Goal: Information Seeking & Learning: Find specific fact

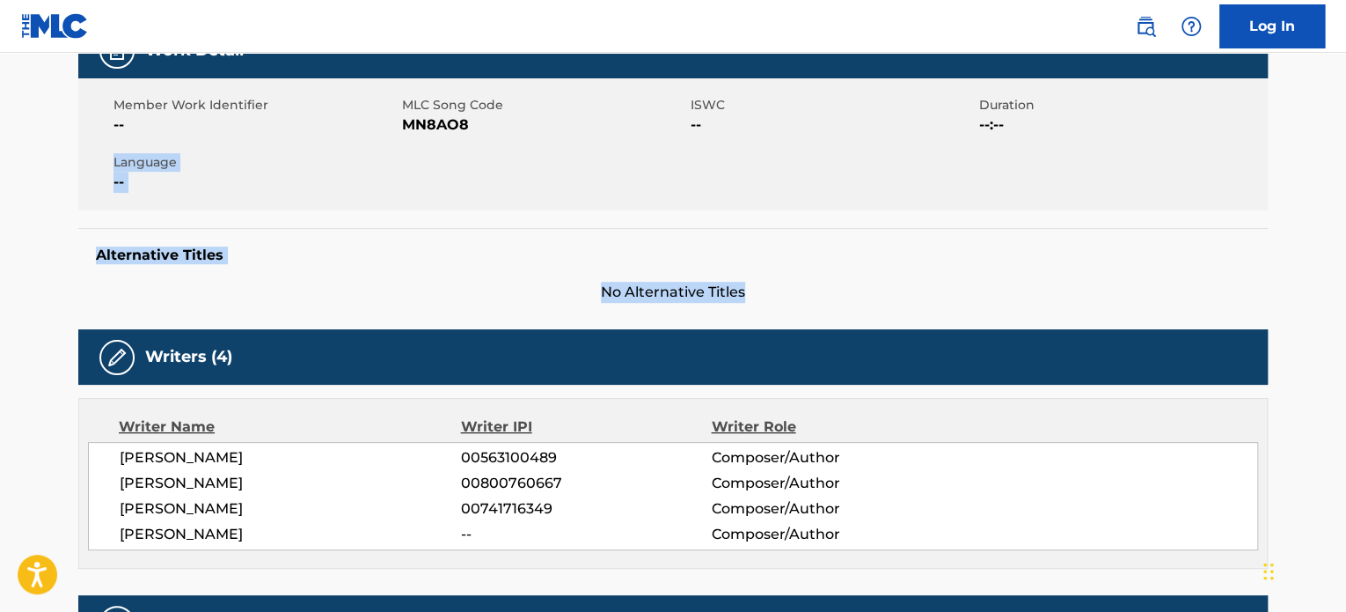
drag, startPoint x: 1346, startPoint y: 122, endPoint x: 1344, endPoint y: 228, distance: 105.6
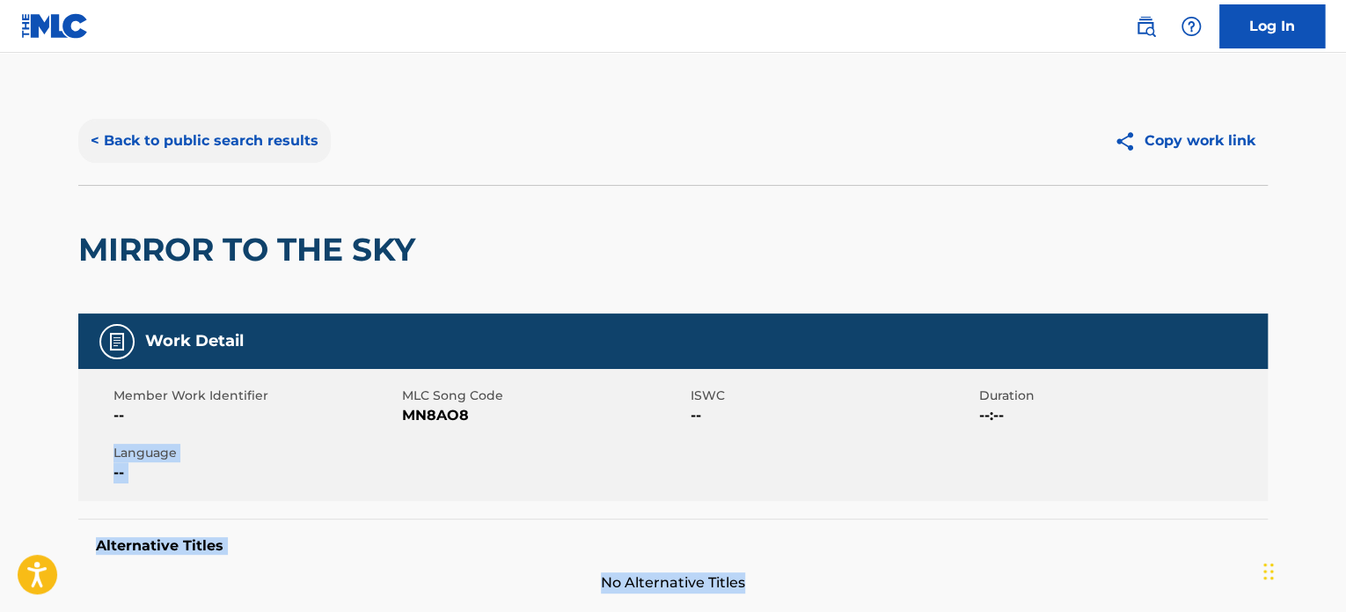
click at [302, 143] on button "< Back to public search results" at bounding box center [204, 141] width 253 height 44
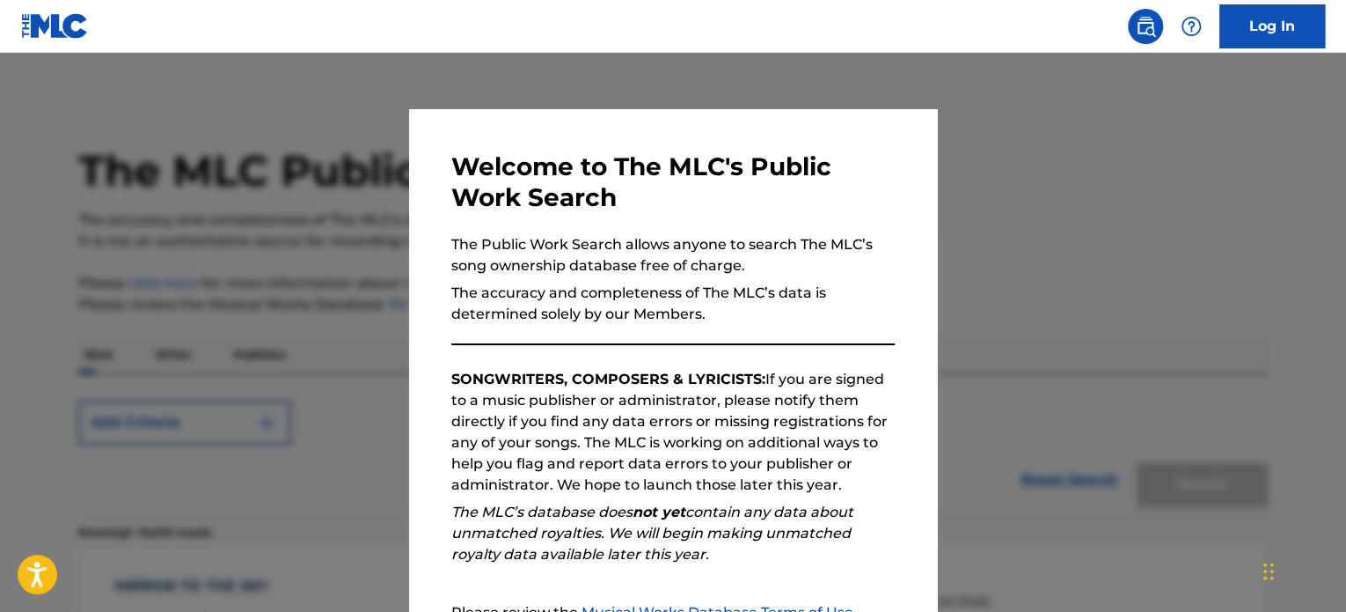
scroll to position [195, 0]
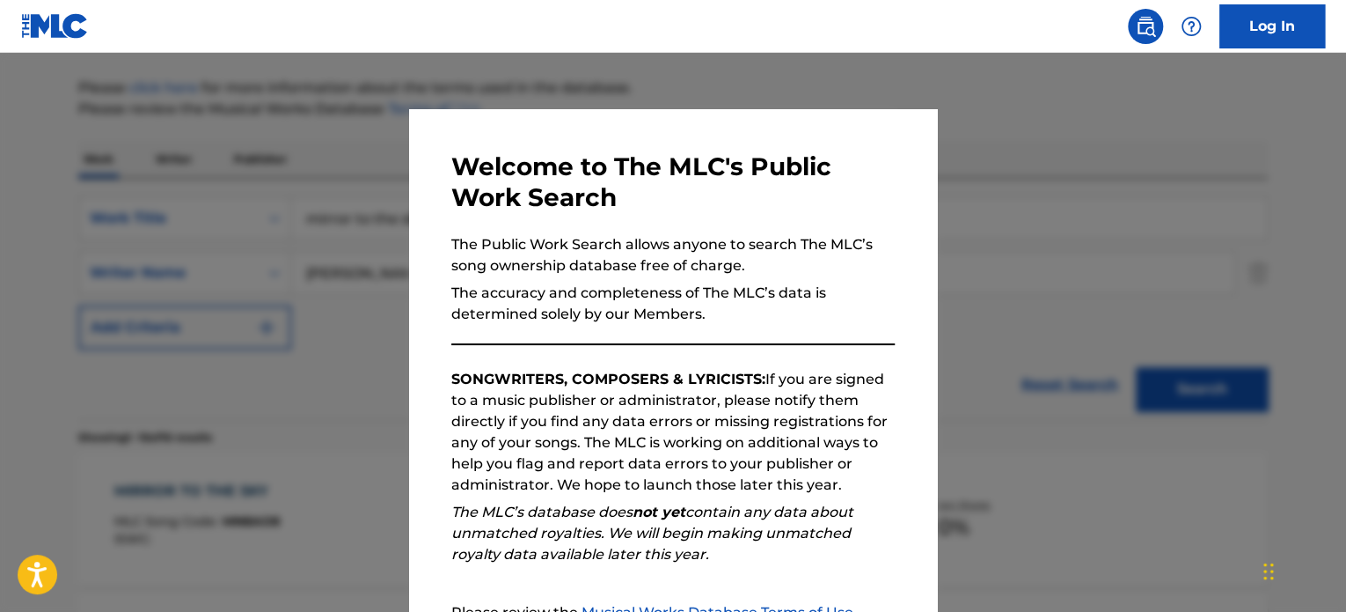
click at [301, 194] on div at bounding box center [673, 359] width 1346 height 612
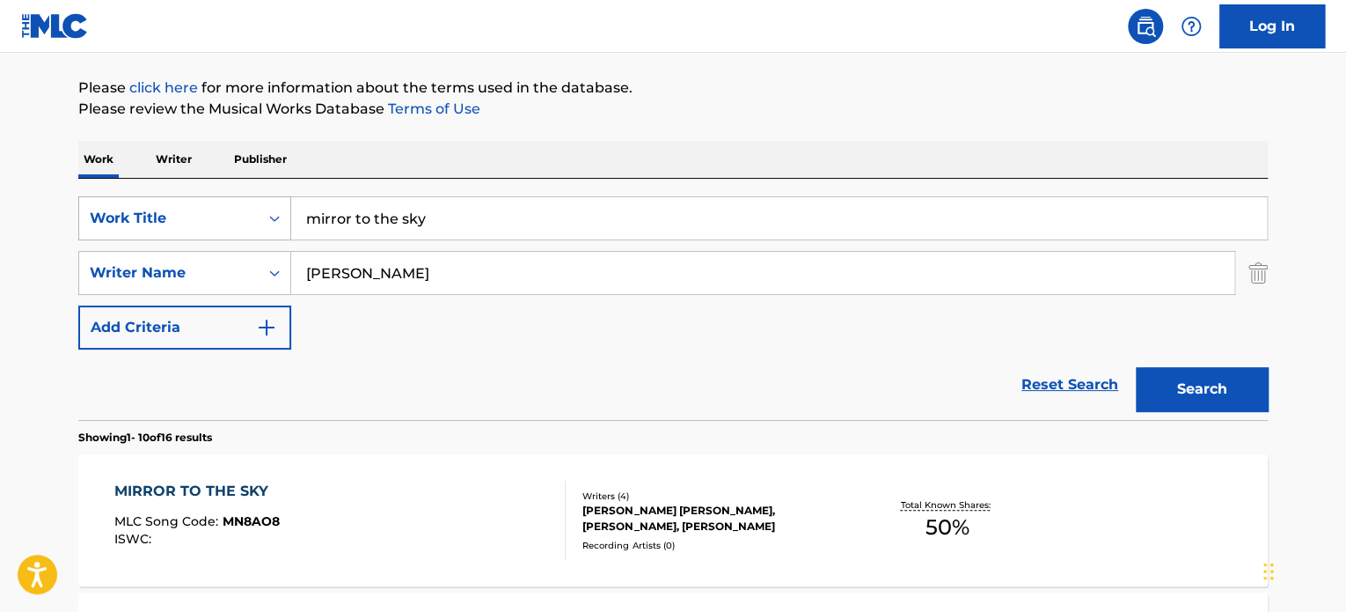
drag, startPoint x: 464, startPoint y: 210, endPoint x: 136, endPoint y: 215, distance: 327.3
click at [156, 206] on div "SearchWithCriteria651a517a-ce28-4cdf-a125-3fbb2c2c7b1d Work Title mirror to the…" at bounding box center [673, 218] width 1190 height 44
type input "heat of the moment"
type input "[PERSON_NAME]"
click at [1136, 367] on button "Search" at bounding box center [1202, 389] width 132 height 44
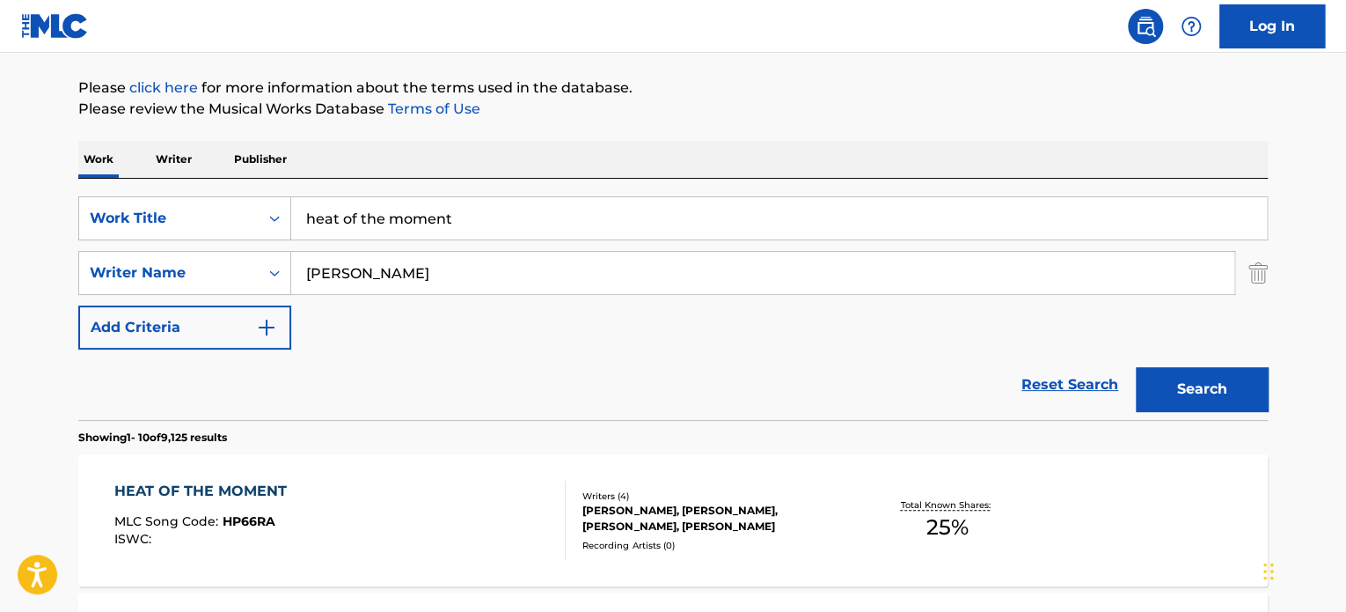
click at [188, 487] on div "HEAT OF THE MOMENT" at bounding box center [204, 490] width 181 height 21
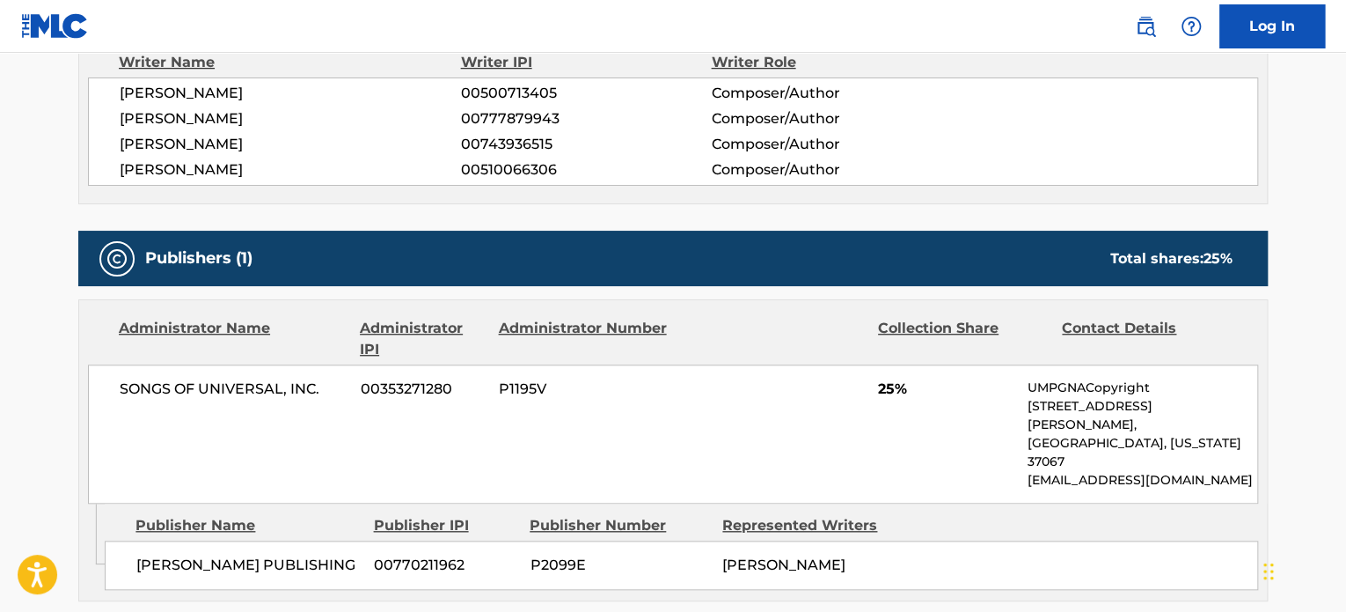
scroll to position [667, 0]
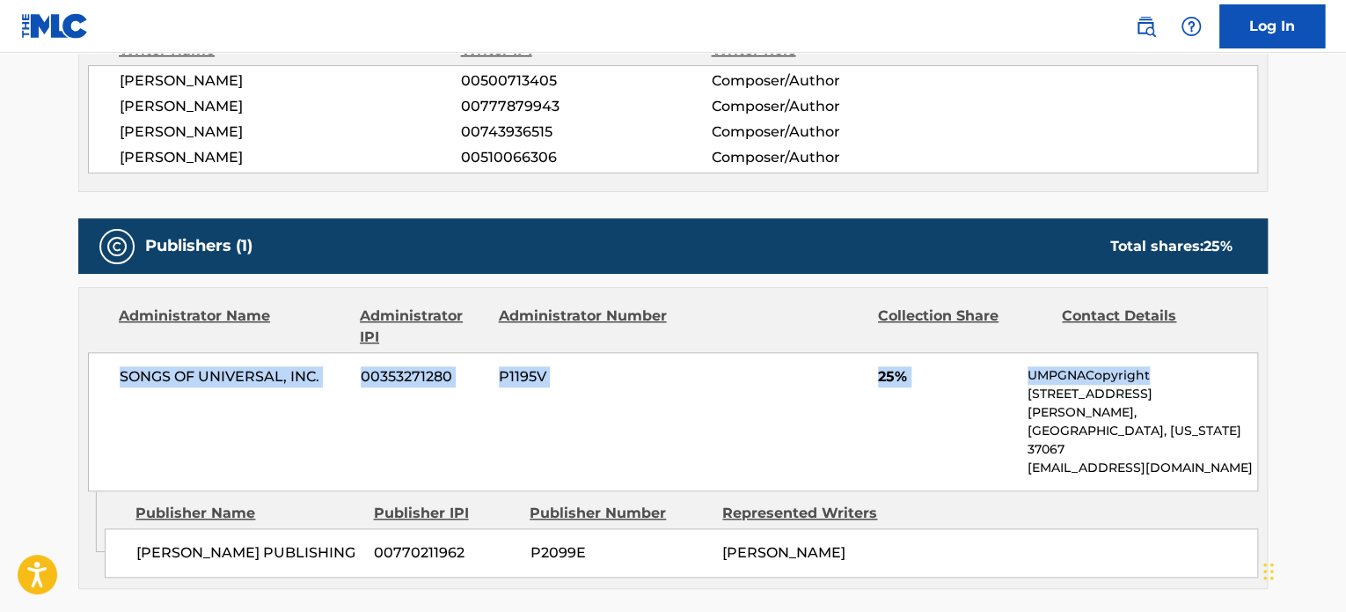
drag, startPoint x: 1344, startPoint y: 353, endPoint x: 1345, endPoint y: 333, distance: 19.4
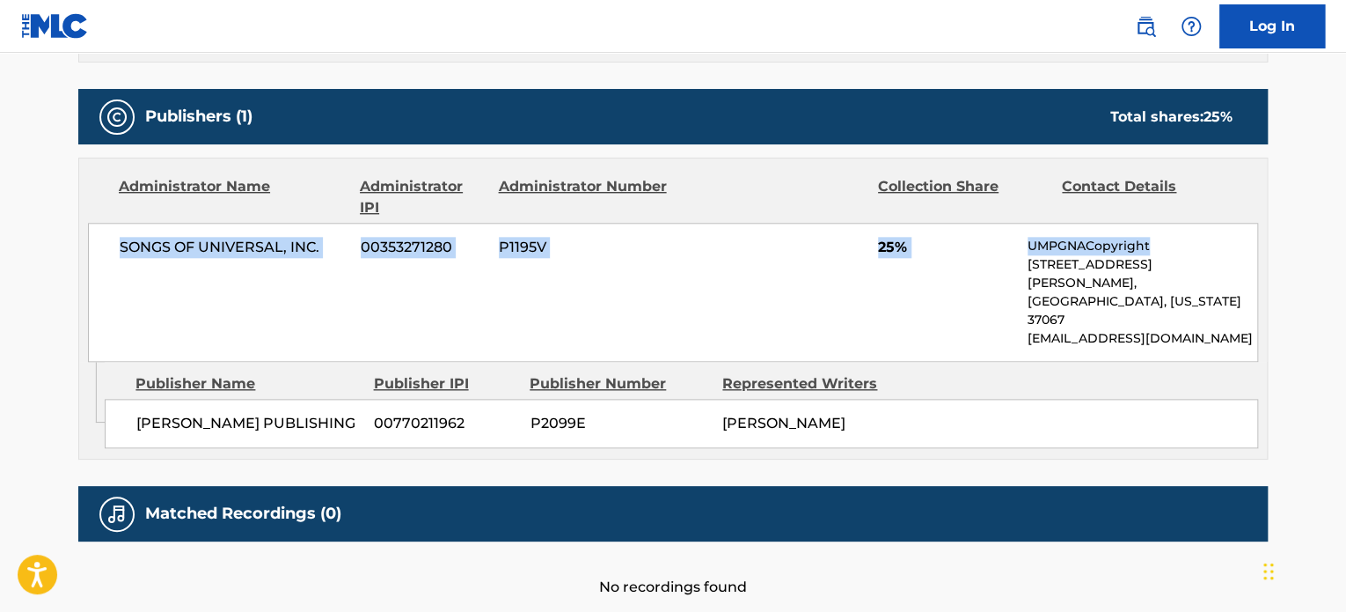
scroll to position [803, 0]
